Goal: Information Seeking & Learning: Learn about a topic

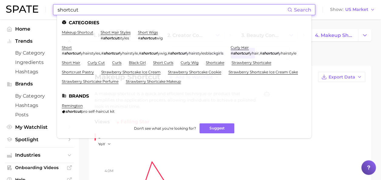
click at [86, 10] on input "shortcut" at bounding box center [172, 10] width 230 height 10
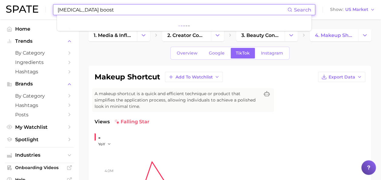
type input "[MEDICAL_DATA] boost"
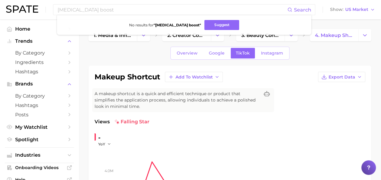
click at [147, 50] on div "Overview Google TikTok Instagram" at bounding box center [230, 53] width 283 height 13
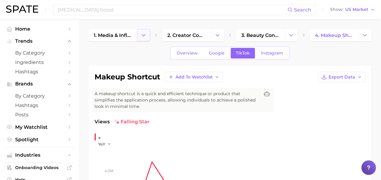
click at [149, 34] on button "Change Category" at bounding box center [143, 35] width 13 height 12
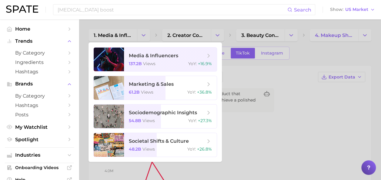
click at [84, 41] on div at bounding box center [190, 90] width 381 height 180
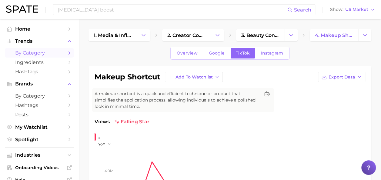
click at [27, 54] on span "by Category" at bounding box center [39, 53] width 49 height 6
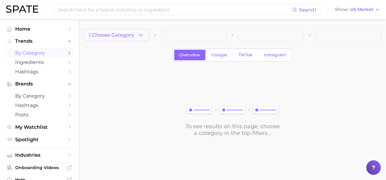
click at [134, 34] on span "1. Choose Category" at bounding box center [111, 34] width 45 height 5
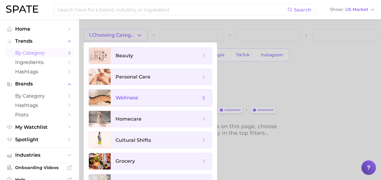
click at [209, 95] on span "wellness" at bounding box center [161, 98] width 101 height 16
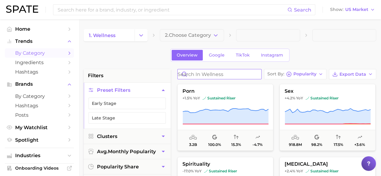
click at [213, 73] on input "Search in wellness" at bounding box center [220, 74] width 84 height 10
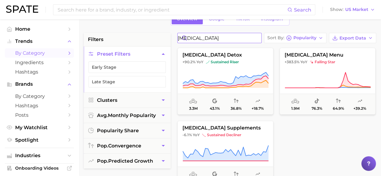
scroll to position [40, 0]
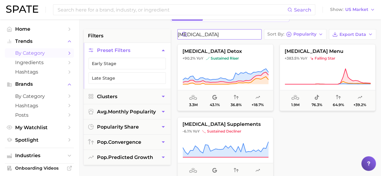
click at [210, 34] on input "[MEDICAL_DATA]" at bounding box center [220, 34] width 84 height 10
type input "boost"
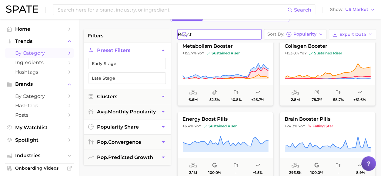
scroll to position [12, 0]
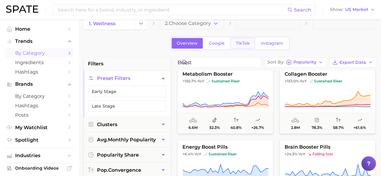
click at [241, 44] on span "TikTok" at bounding box center [243, 43] width 14 height 5
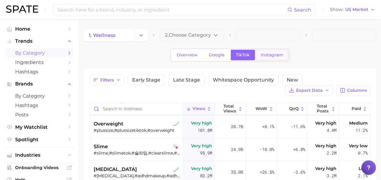
click at [265, 56] on span "Instagram" at bounding box center [272, 54] width 22 height 5
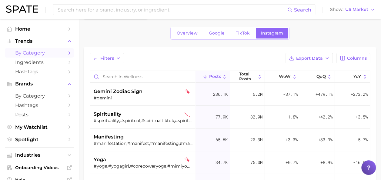
scroll to position [22, 0]
click at [250, 36] on link "TikTok" at bounding box center [243, 33] width 24 height 11
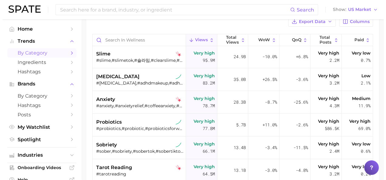
scroll to position [137, 0]
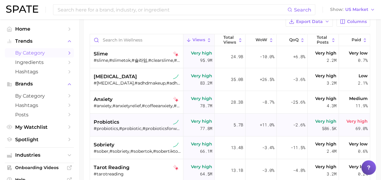
click at [137, 119] on div "probiotics" at bounding box center [137, 122] width 87 height 7
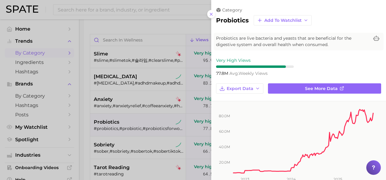
scroll to position [0, 0]
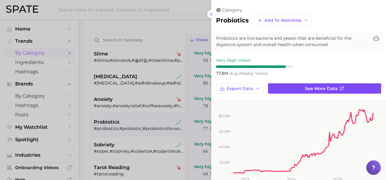
click at [335, 89] on link "See more data" at bounding box center [324, 88] width 113 height 10
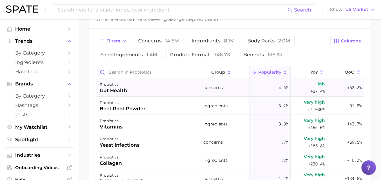
click at [165, 89] on div "probiotics gut health" at bounding box center [148, 88] width 105 height 18
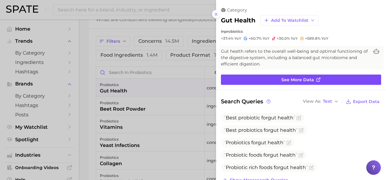
click at [295, 77] on span "See more data" at bounding box center [297, 79] width 33 height 5
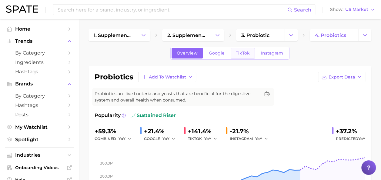
click at [238, 52] on span "TikTok" at bounding box center [243, 53] width 14 height 5
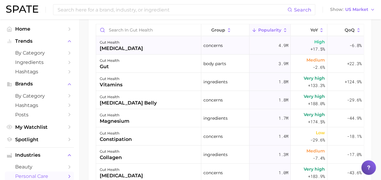
click at [160, 42] on div "gut health bloating" at bounding box center [148, 45] width 105 height 18
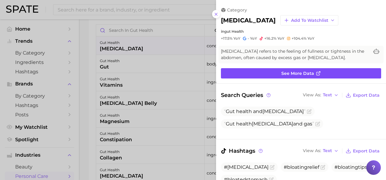
click at [275, 73] on link "See more data" at bounding box center [301, 73] width 160 height 10
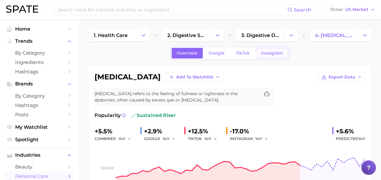
click at [266, 54] on span "Instagram" at bounding box center [272, 53] width 22 height 5
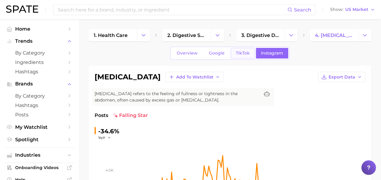
click at [236, 52] on span "TikTok" at bounding box center [243, 53] width 14 height 5
